Goal: Transaction & Acquisition: Book appointment/travel/reservation

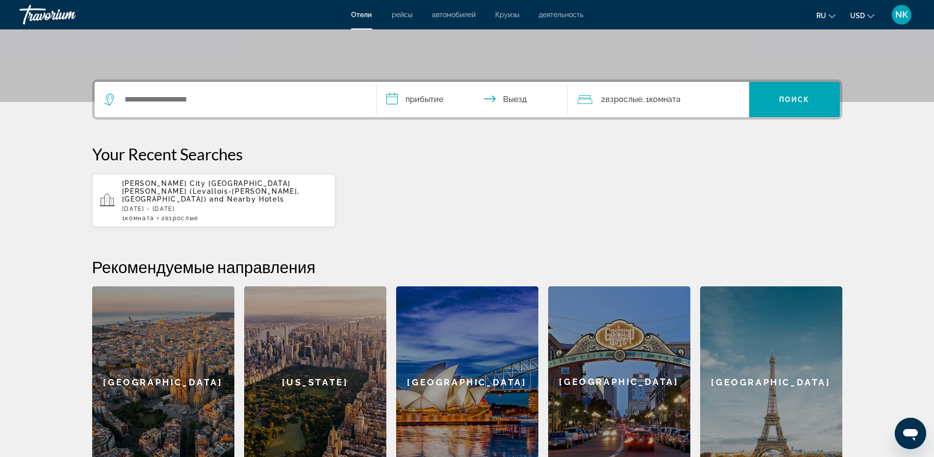
scroll to position [196, 0]
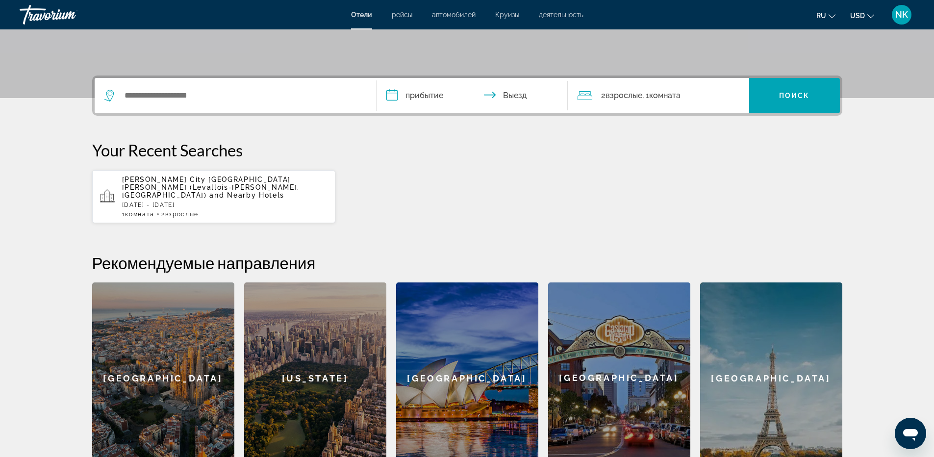
click at [209, 191] on span "and Nearby Hotels" at bounding box center [246, 195] width 75 height 8
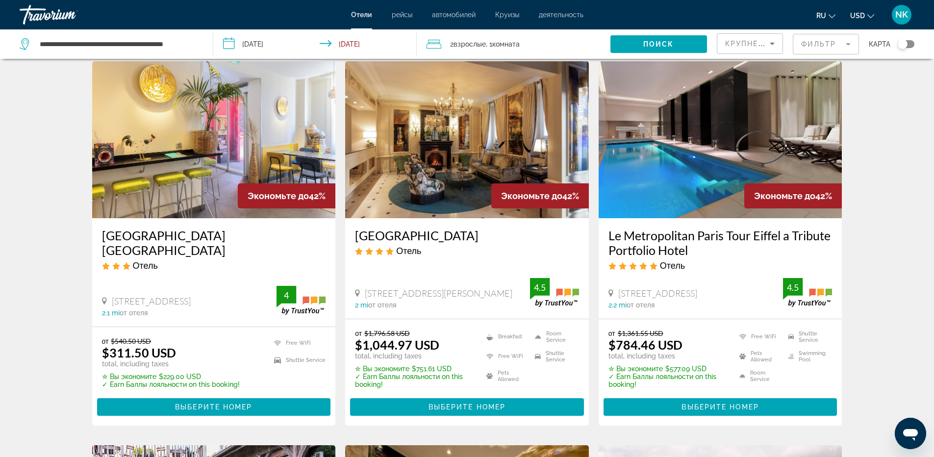
scroll to position [49, 0]
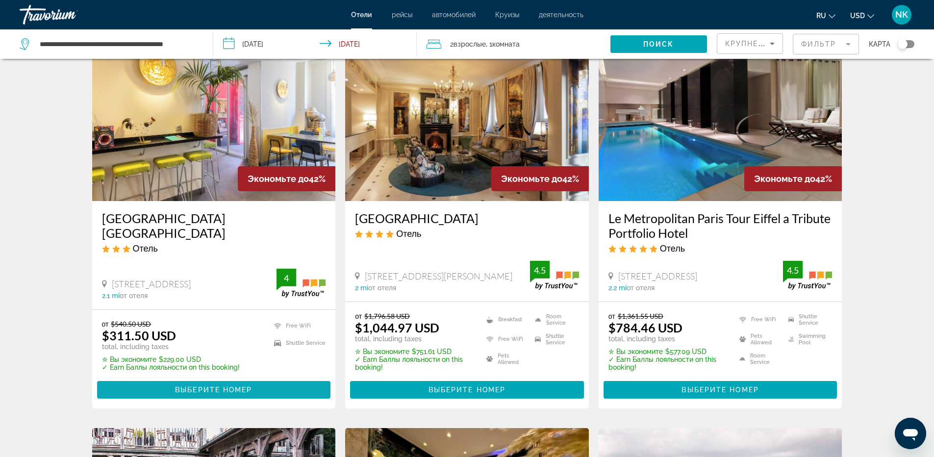
click at [223, 387] on span "Выберите номер" at bounding box center [213, 390] width 77 height 8
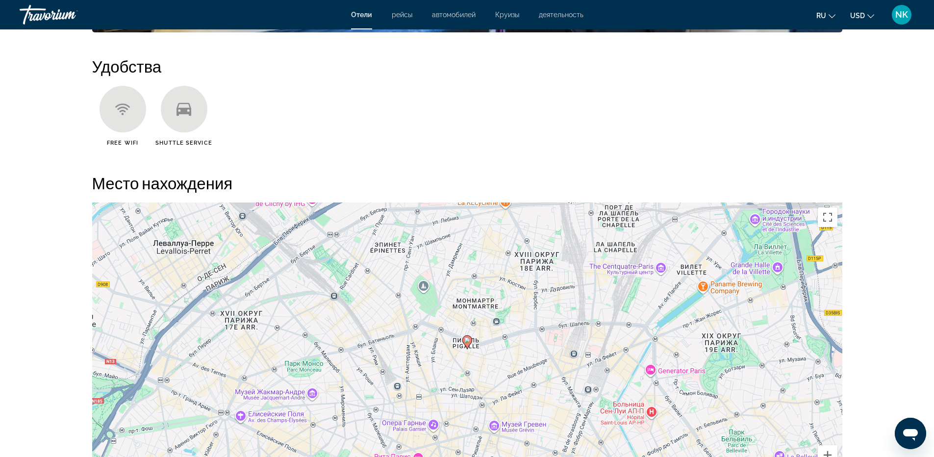
scroll to position [785, 0]
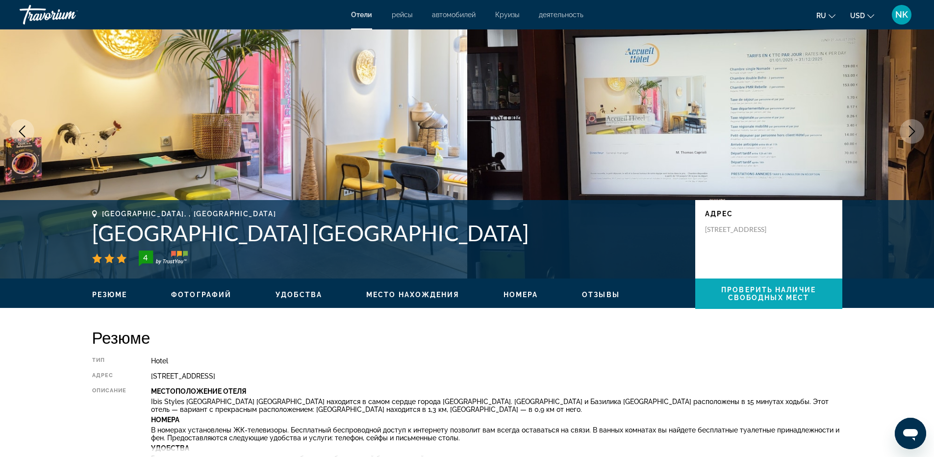
click at [775, 289] on span "Проверить наличие свободных мест" at bounding box center [768, 294] width 95 height 16
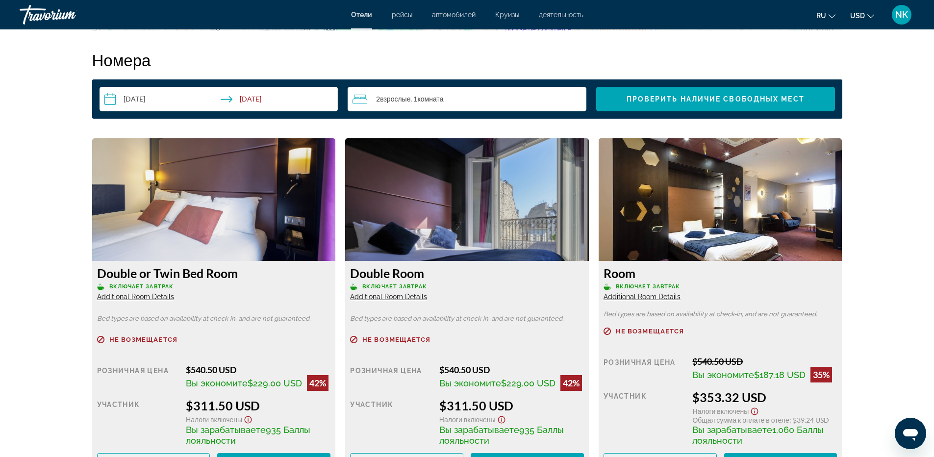
scroll to position [1388, 0]
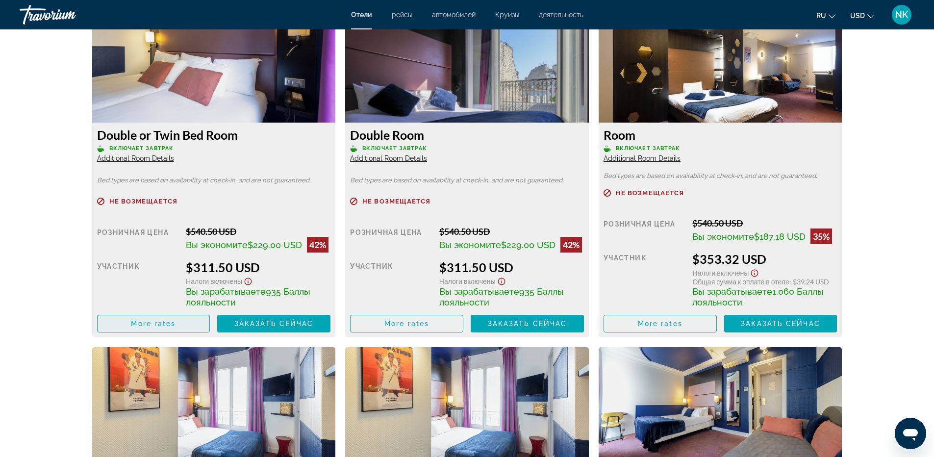
click at [153, 326] on span "More rates" at bounding box center [153, 324] width 45 height 8
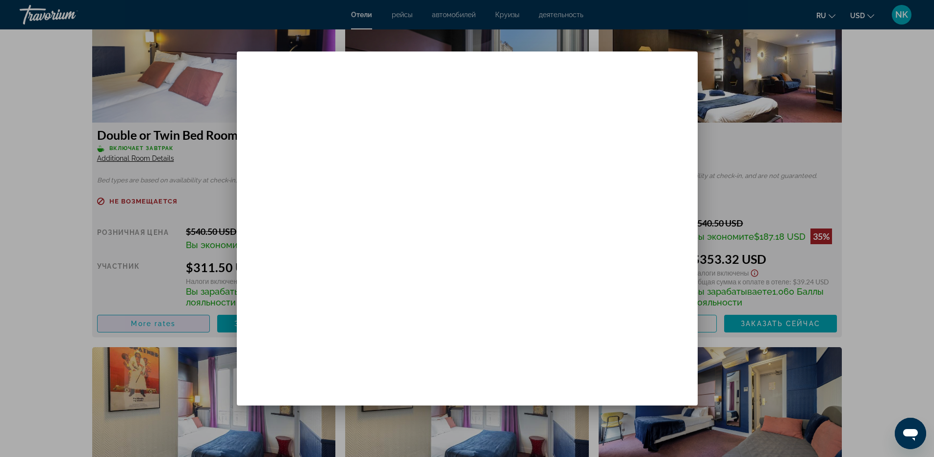
scroll to position [0, 0]
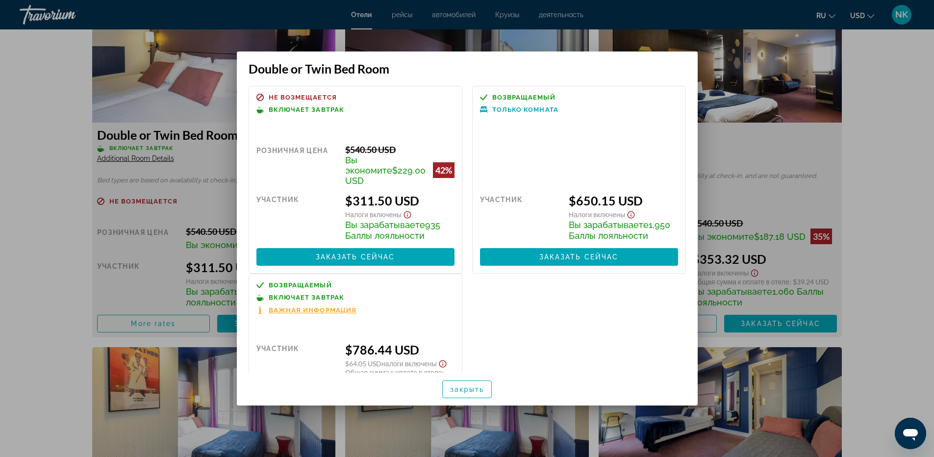
click at [909, 117] on div at bounding box center [467, 228] width 934 height 457
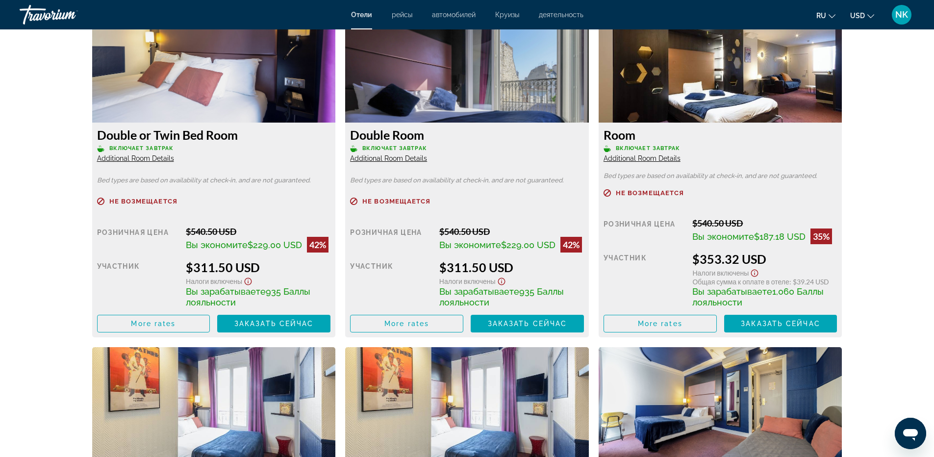
click at [858, 14] on span "USD" at bounding box center [857, 16] width 15 height 8
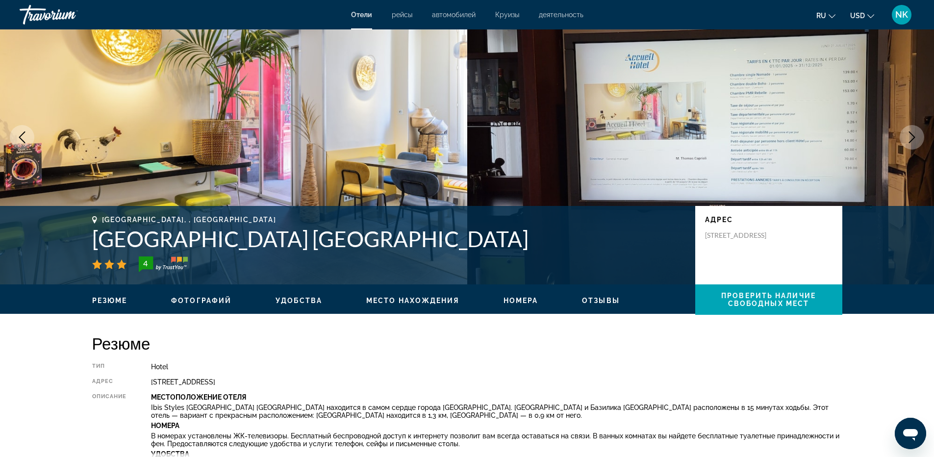
scroll to position [98, 0]
